Goal: Find specific page/section: Find specific page/section

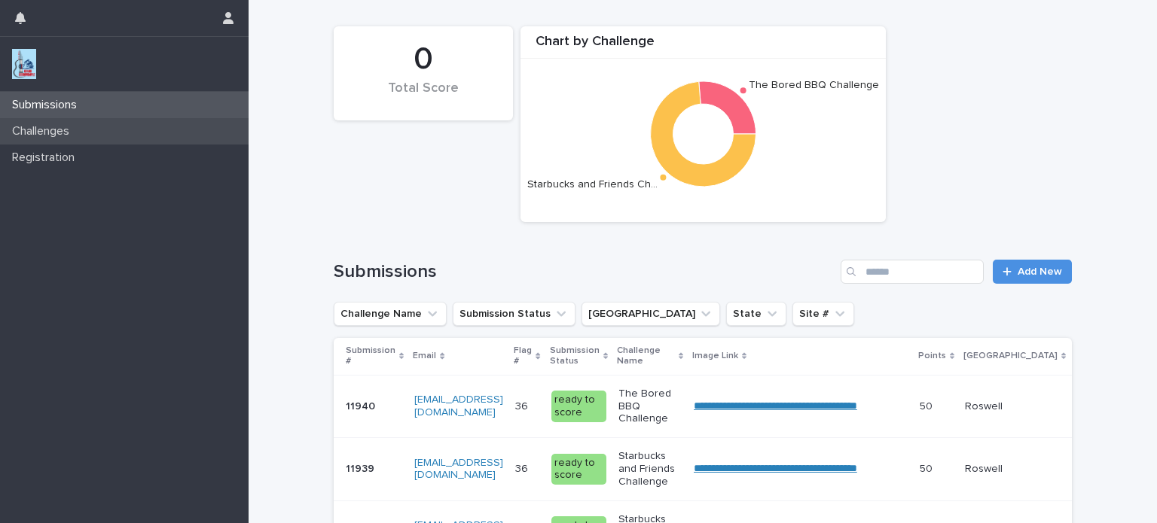
click at [52, 127] on p "Challenges" at bounding box center [43, 131] width 75 height 14
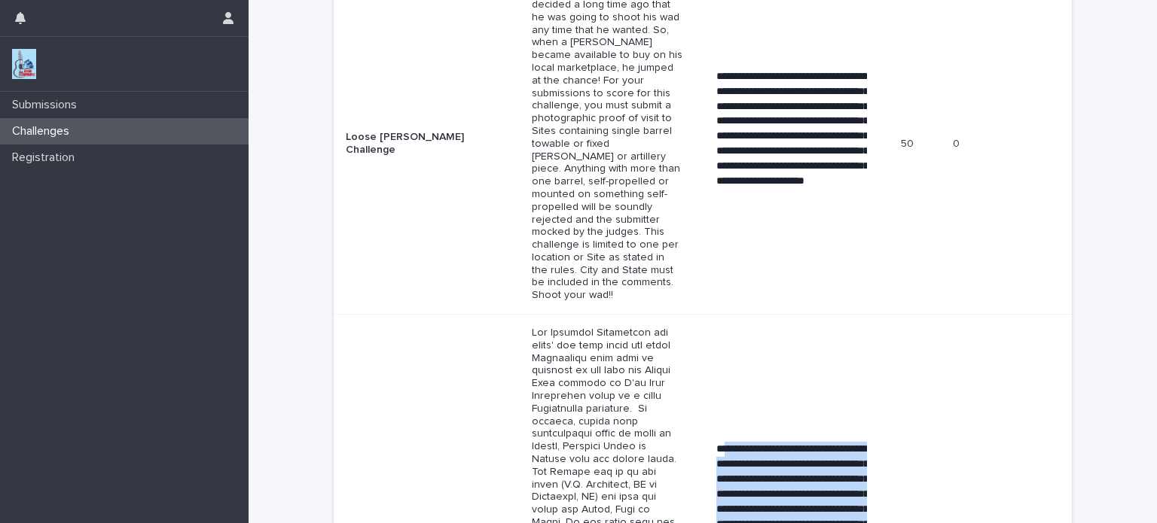
scroll to position [2024, 0]
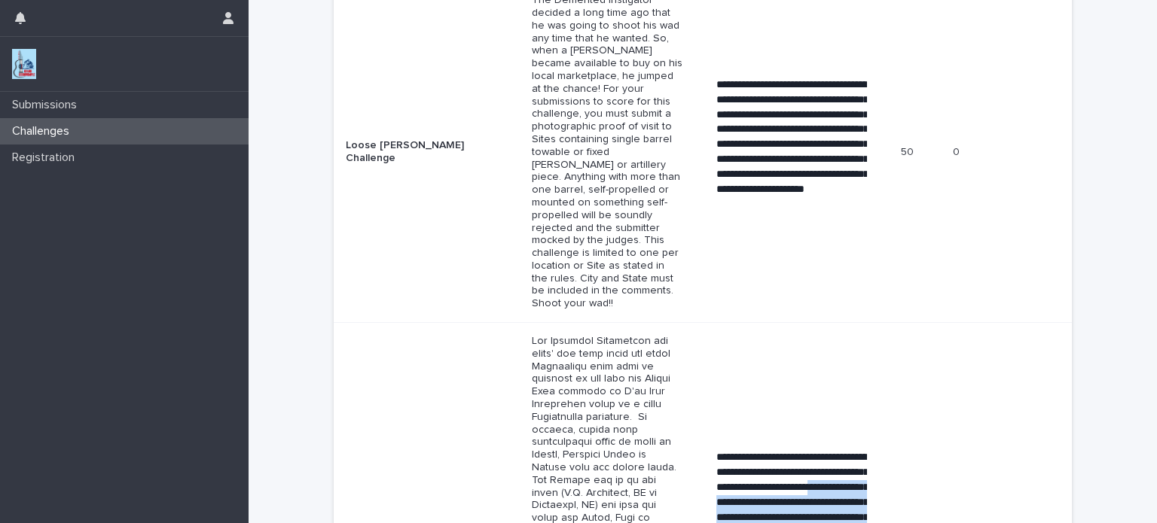
drag, startPoint x: 843, startPoint y: 483, endPoint x: 754, endPoint y: 187, distance: 309.7
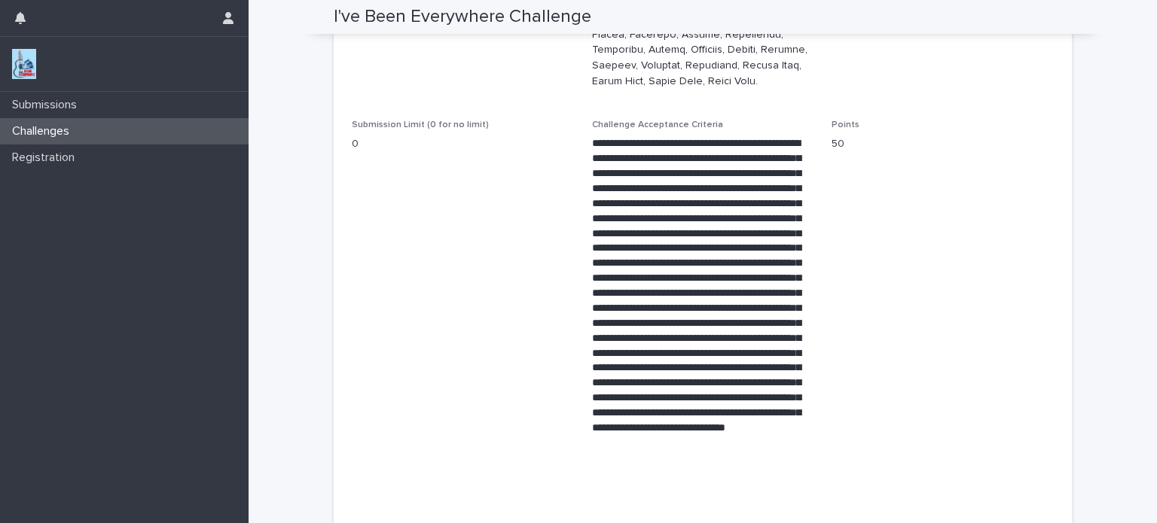
scroll to position [696, 0]
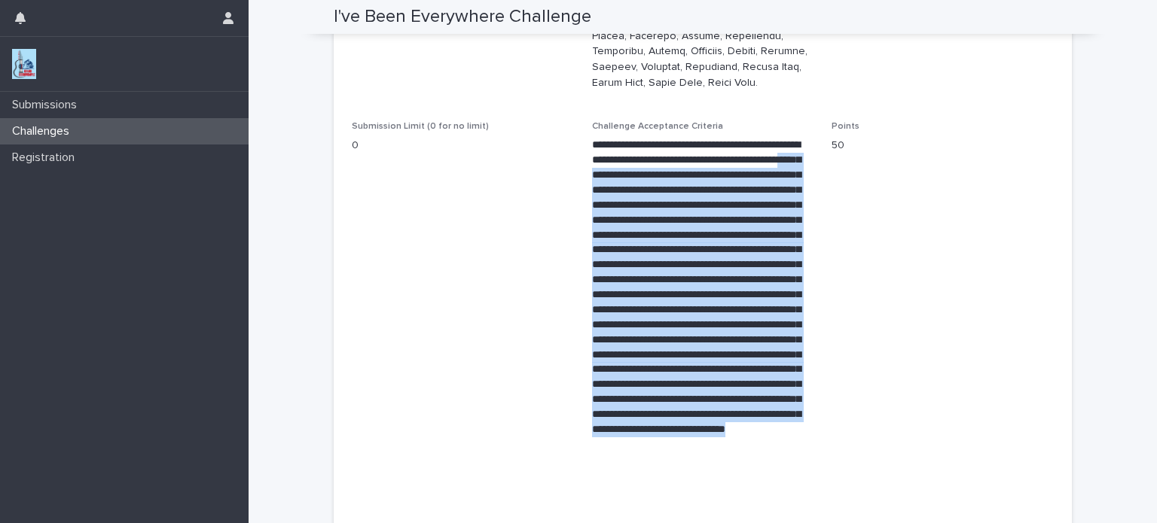
drag, startPoint x: 705, startPoint y: 456, endPoint x: 645, endPoint y: 129, distance: 332.9
click at [645, 138] on p at bounding box center [703, 325] width 222 height 374
